Goal: Find specific page/section: Find specific page/section

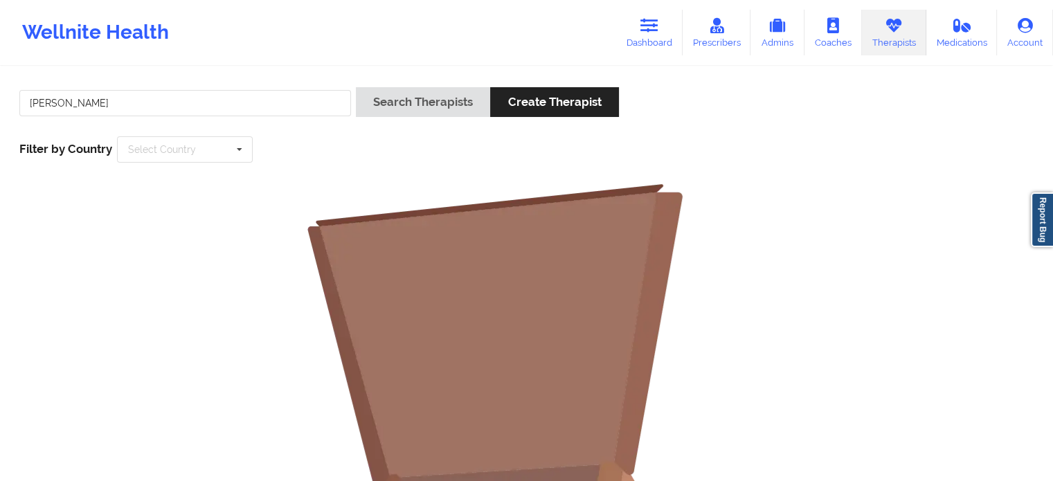
click at [356, 87] on button "Search Therapists" at bounding box center [423, 102] width 134 height 30
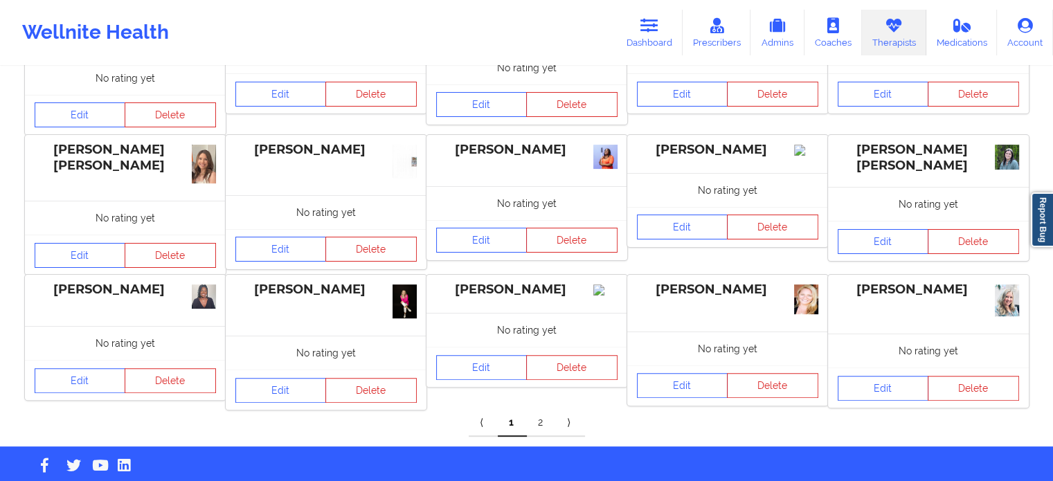
scroll to position [334, 0]
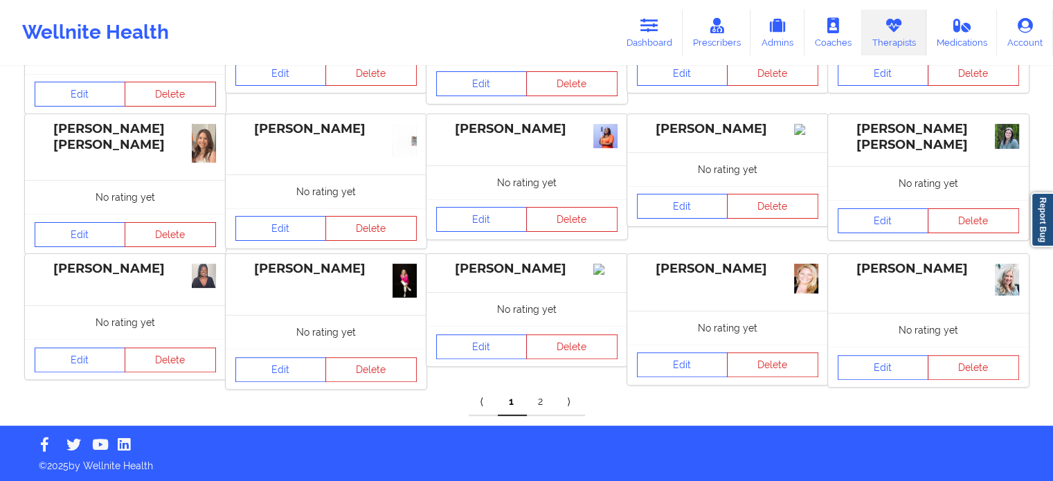
click at [537, 398] on link "2" at bounding box center [541, 402] width 29 height 28
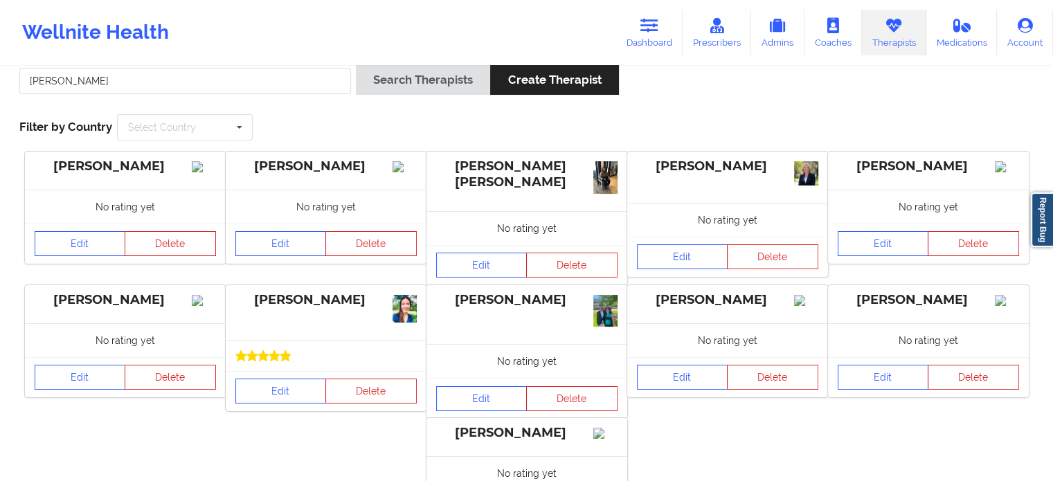
scroll to position [0, 0]
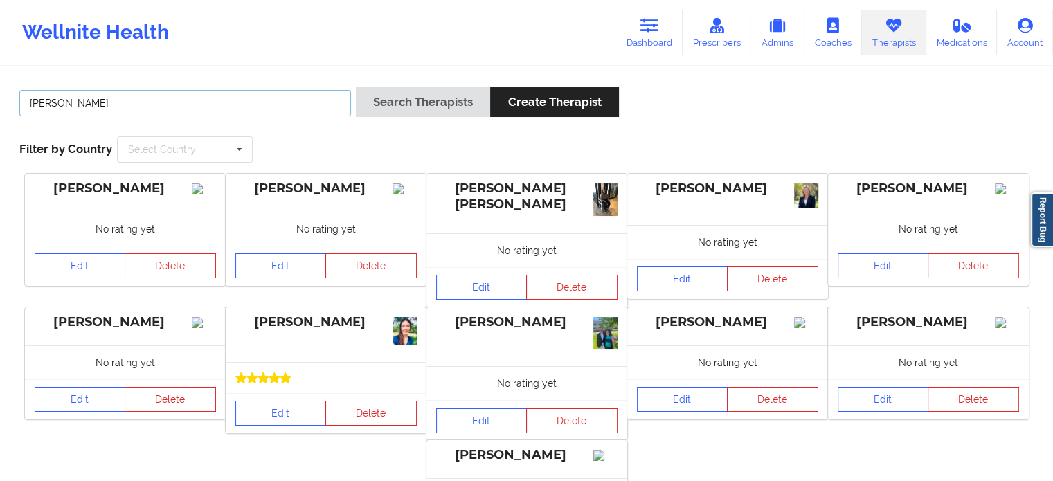
click at [253, 107] on input "[PERSON_NAME]" at bounding box center [185, 103] width 332 height 26
type input "[US_STATE][PERSON_NAME]"
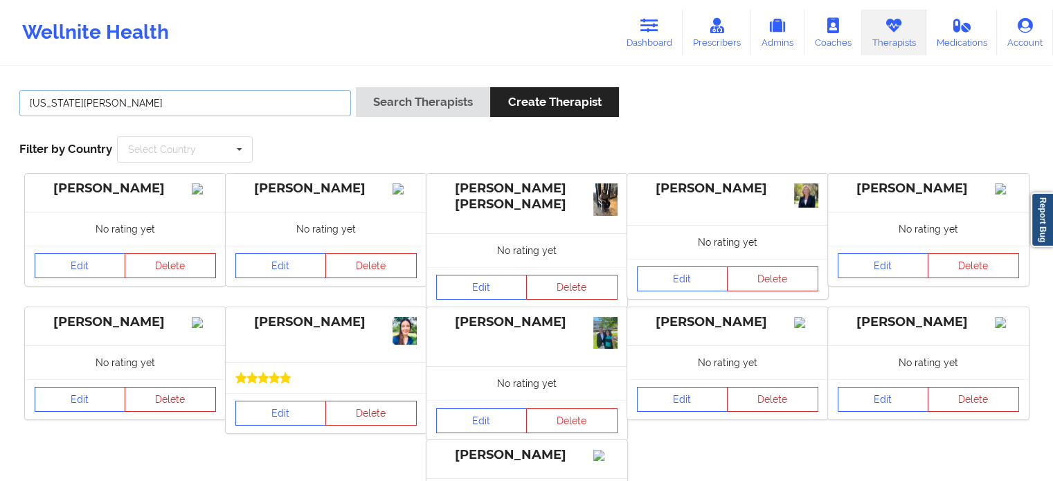
click at [356, 87] on button "Search Therapists" at bounding box center [423, 102] width 134 height 30
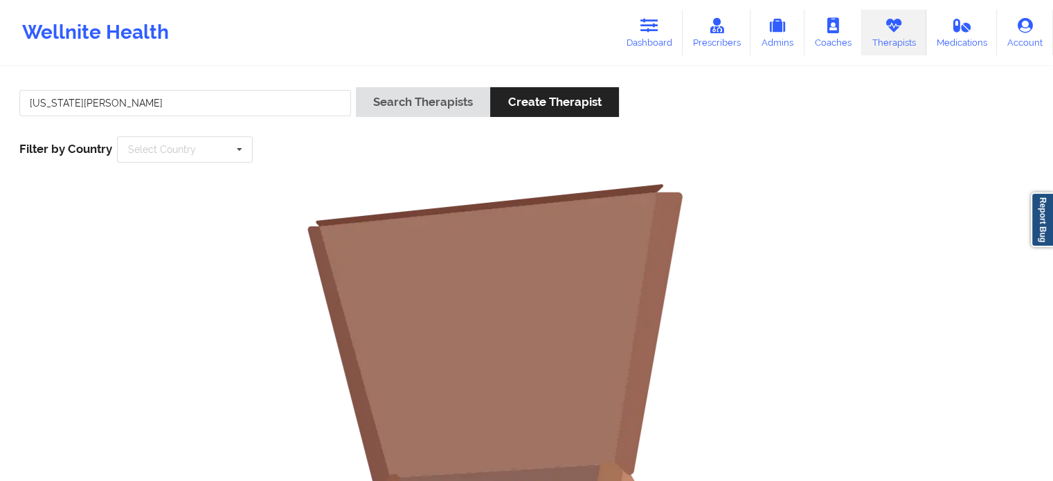
drag, startPoint x: 257, startPoint y: 84, endPoint x: 246, endPoint y: 2, distance: 83.1
click at [647, 39] on link "Dashboard" at bounding box center [649, 33] width 66 height 46
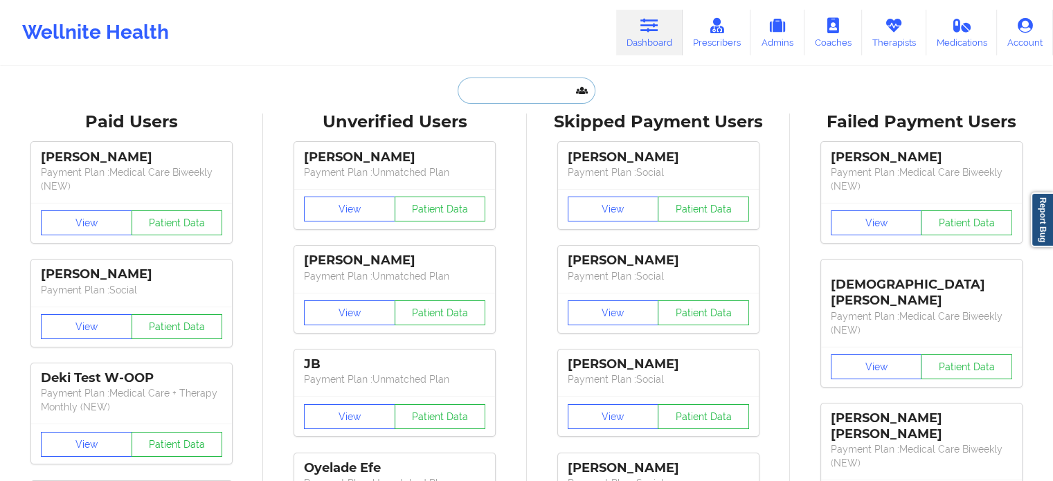
click at [491, 92] on input "text" at bounding box center [525, 91] width 137 height 26
paste input "[PERSON_NAME][EMAIL_ADDRESS][PERSON_NAME][DOMAIN_NAME]"
type input "[PERSON_NAME][EMAIL_ADDRESS][PERSON_NAME][DOMAIN_NAME]"
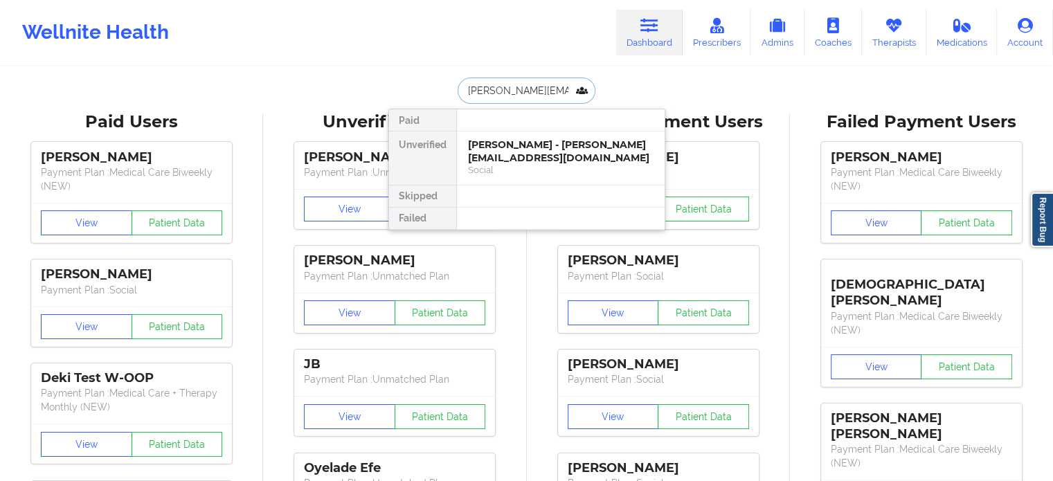
scroll to position [0, 6]
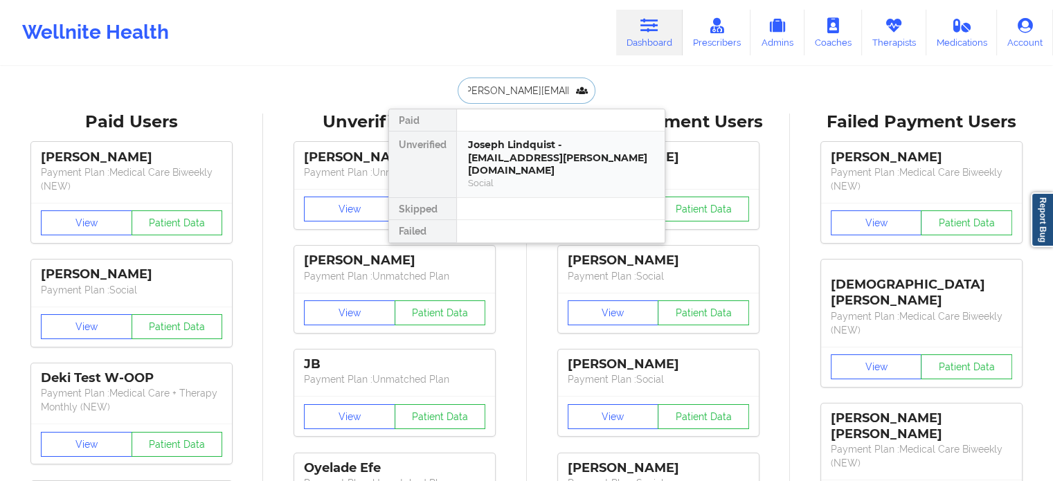
click at [526, 177] on div "Social" at bounding box center [560, 183] width 185 height 12
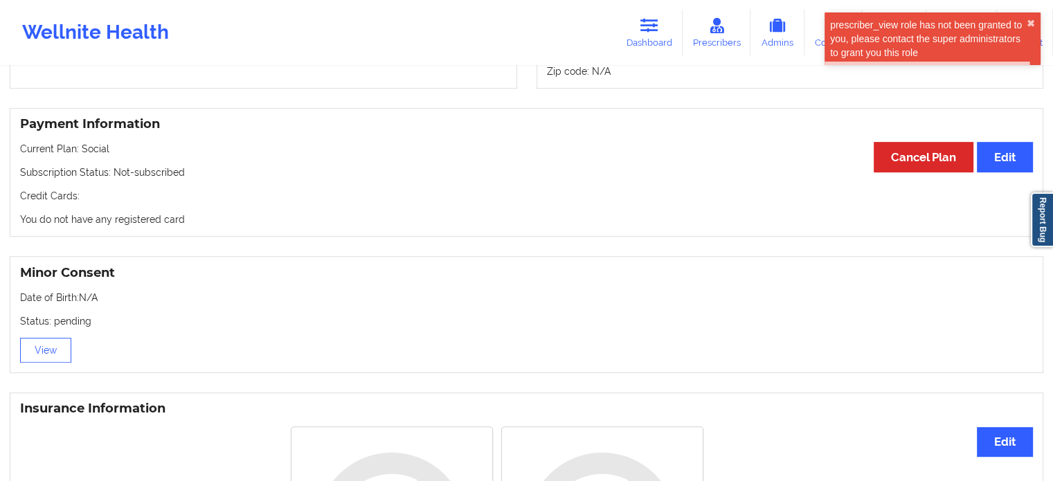
scroll to position [831, 0]
